Goal: Understand process/instructions

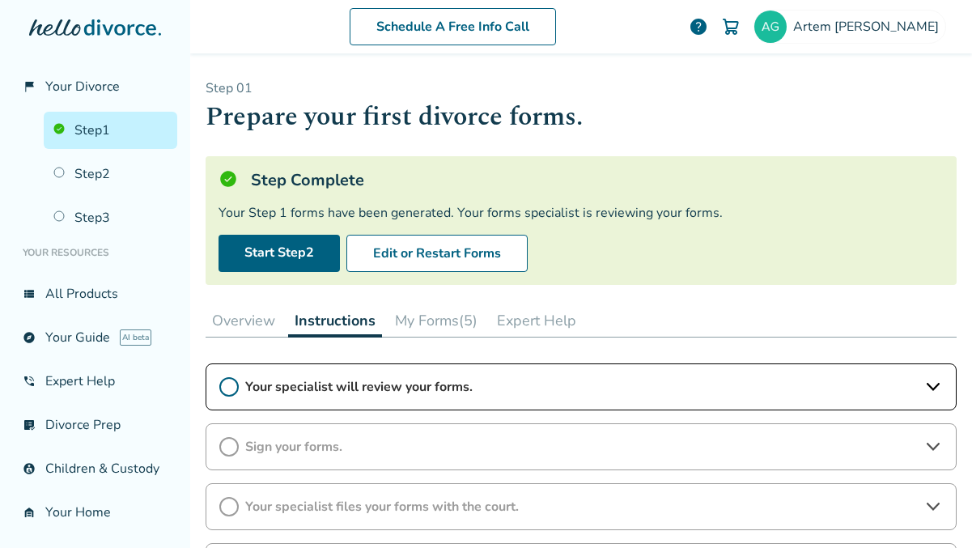
scroll to position [184, 0]
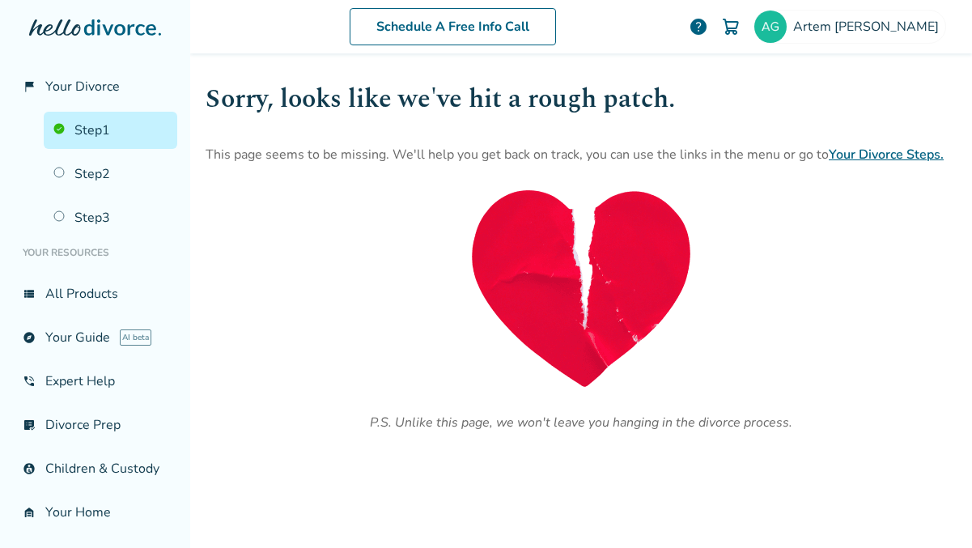
click at [115, 134] on link "Step 1" at bounding box center [111, 130] width 134 height 37
click at [105, 179] on link "Step 2" at bounding box center [111, 173] width 134 height 37
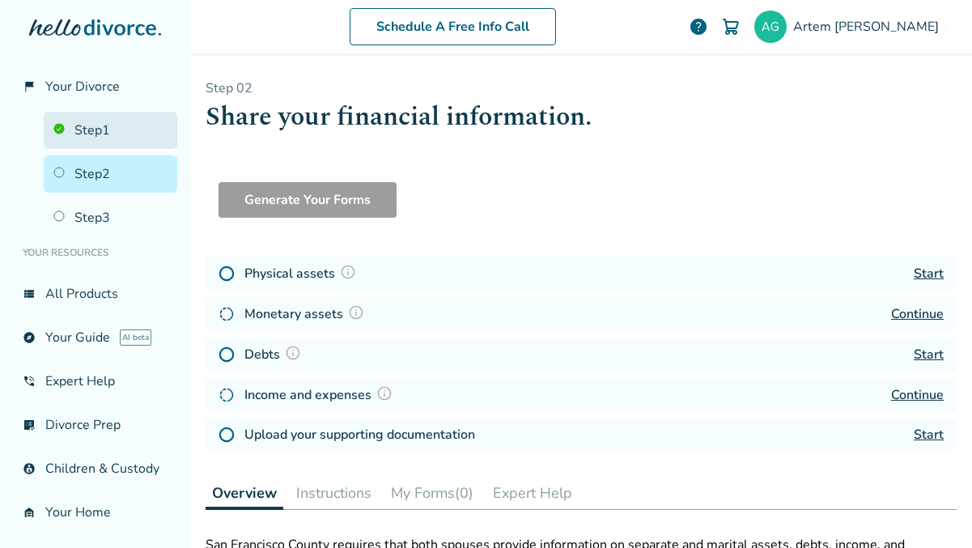
click at [105, 125] on link "Step 1" at bounding box center [111, 130] width 134 height 37
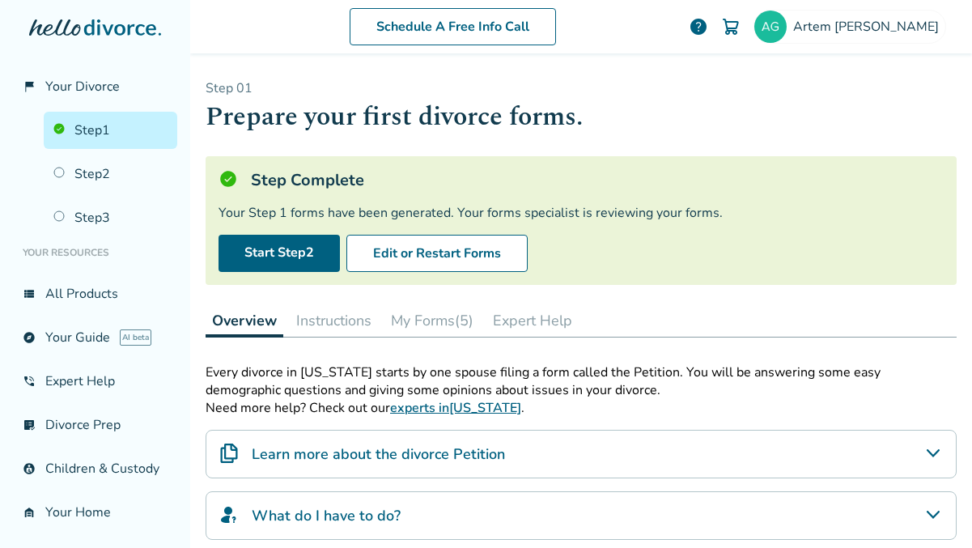
click at [425, 325] on button "My Forms (5)" at bounding box center [433, 320] width 96 height 32
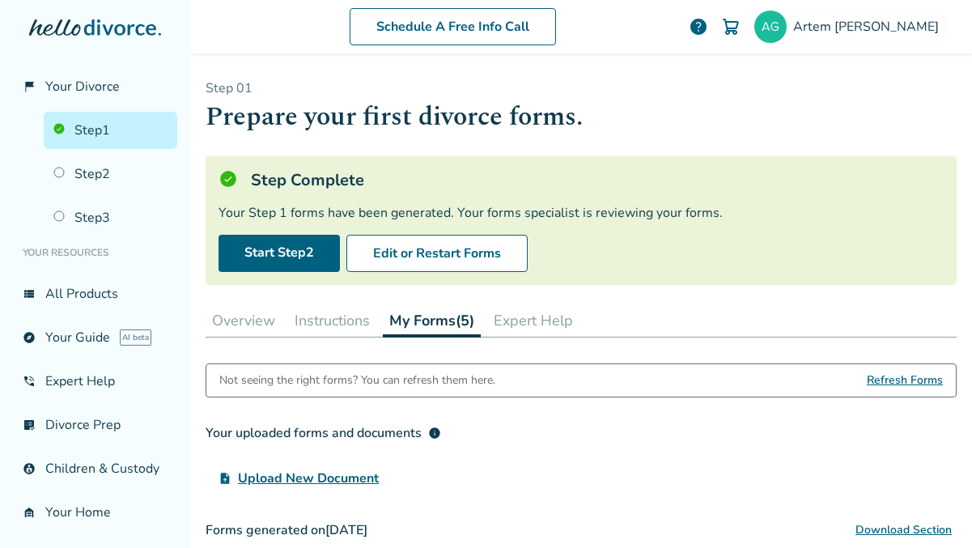
click at [343, 309] on button "Instructions" at bounding box center [332, 320] width 88 height 32
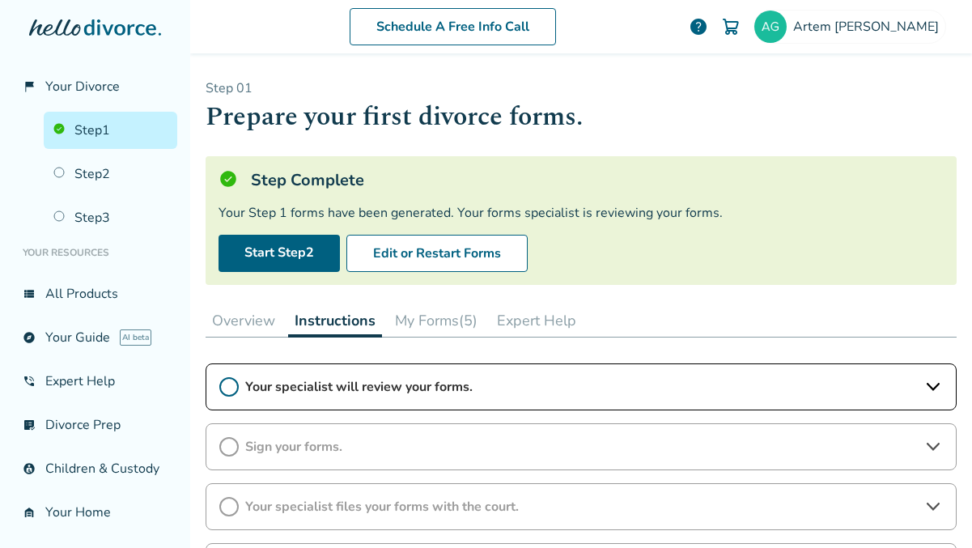
scroll to position [103, 0]
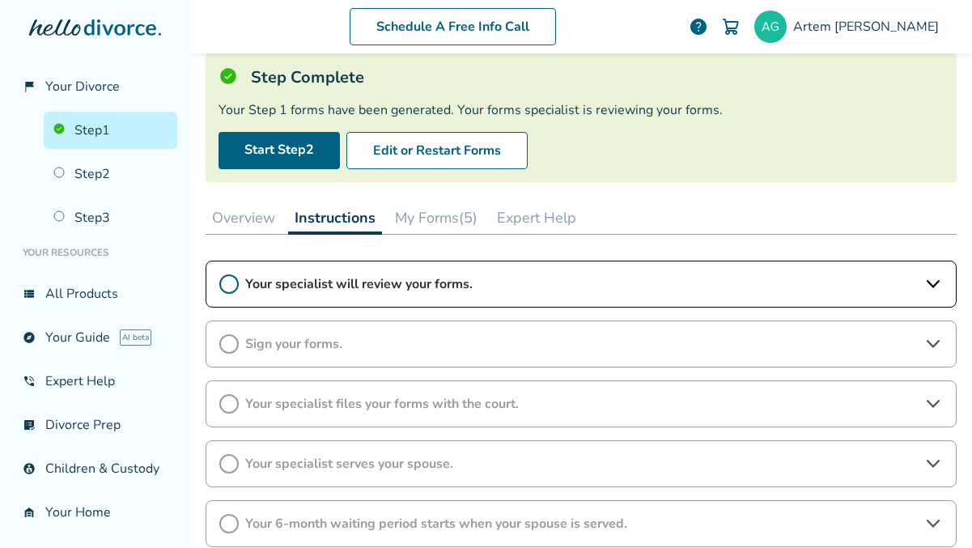
click at [488, 278] on span "Your specialist will review your forms." at bounding box center [581, 284] width 672 height 18
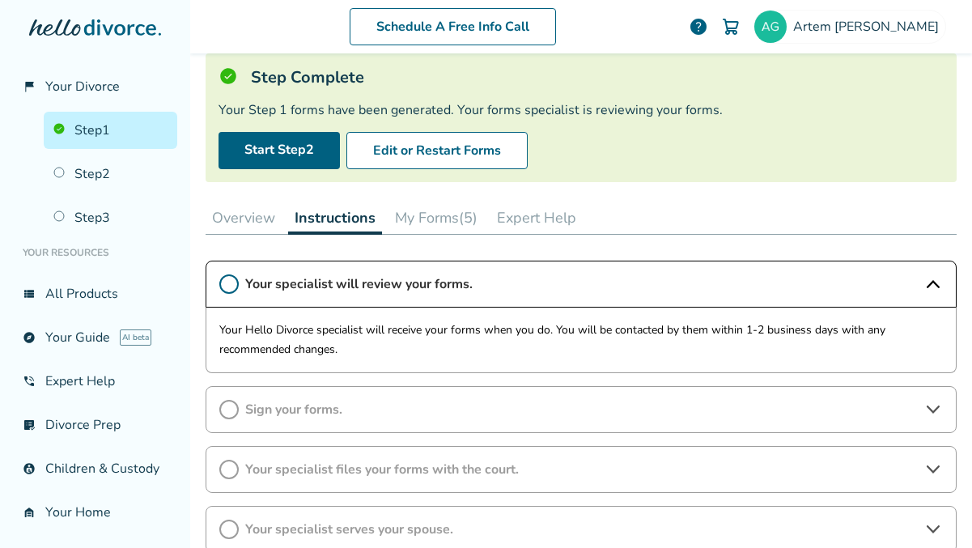
scroll to position [187, 0]
